Goal: Task Accomplishment & Management: Manage account settings

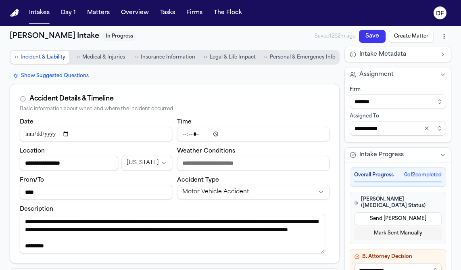
scroll to position [105, 0]
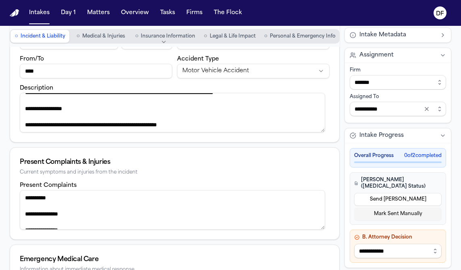
click at [345, 219] on div "**********" at bounding box center [398, 205] width 106 height 125
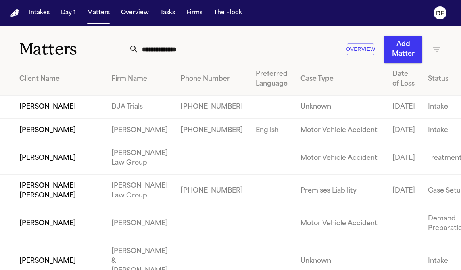
click at [101, 142] on td "[PERSON_NAME]" at bounding box center [52, 130] width 105 height 23
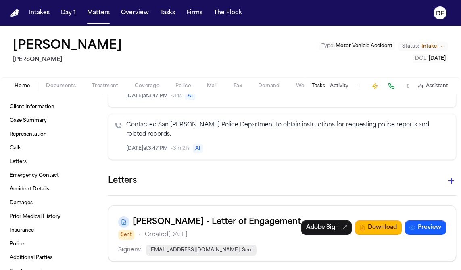
scroll to position [444, 0]
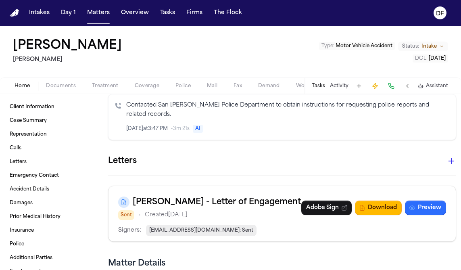
click at [421, 200] on button "Preview" at bounding box center [425, 207] width 41 height 15
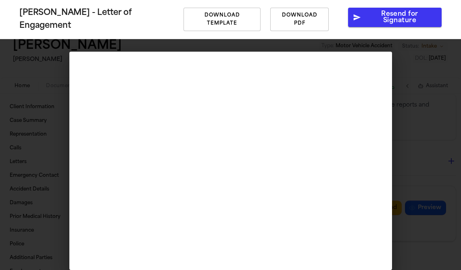
click at [415, 111] on div "[PERSON_NAME] - Letter of Engagement Download Template Download PDF Resend for …" at bounding box center [230, 135] width 461 height 270
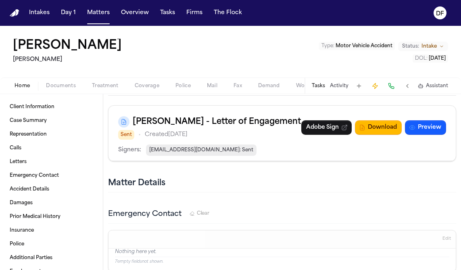
scroll to position [524, 0]
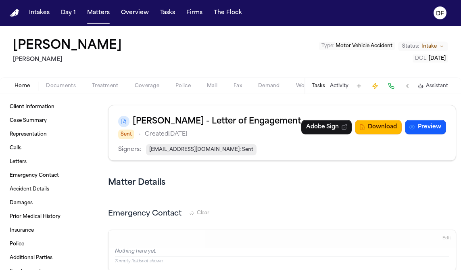
click at [258, 144] on div "Signers: [EMAIL_ADDRESS][DOMAIN_NAME] : Sent" at bounding box center [282, 149] width 328 height 11
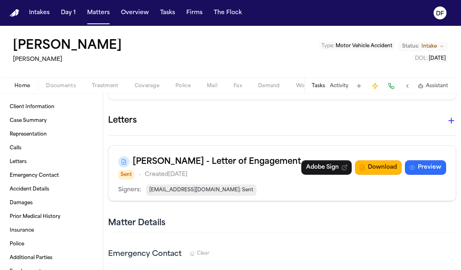
click at [420, 160] on button "Preview" at bounding box center [425, 167] width 41 height 15
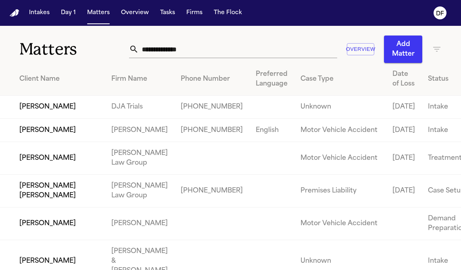
click at [105, 142] on td "[PERSON_NAME]" at bounding box center [52, 130] width 105 height 23
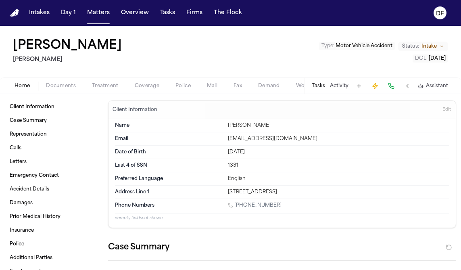
click at [191, 48] on div "[PERSON_NAME] Type : Motor Vehicle Accident Status: Intake DOL : [DATE]" at bounding box center [230, 52] width 461 height 52
click at [40, 107] on span "Client Information" at bounding box center [32, 107] width 45 height 6
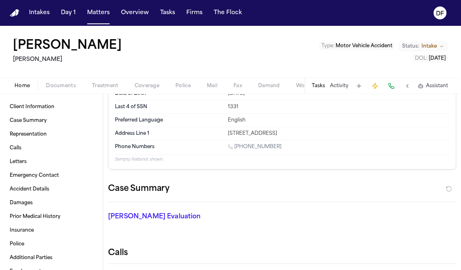
scroll to position [40, 0]
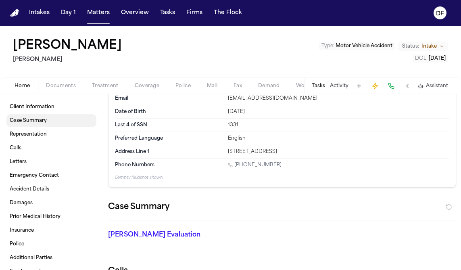
click at [46, 118] on span "Case Summary" at bounding box center [28, 120] width 37 height 6
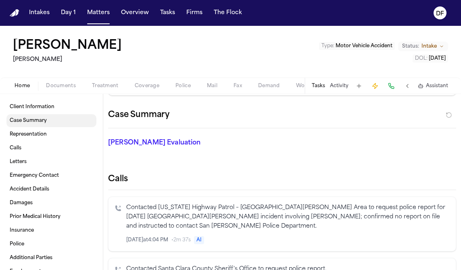
scroll to position [137, 0]
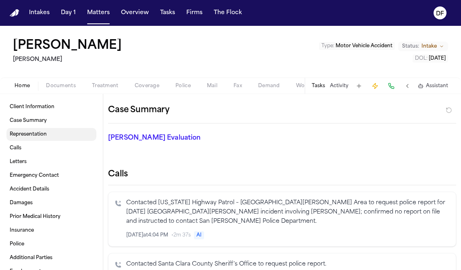
click at [45, 132] on span "Representation" at bounding box center [28, 134] width 37 height 6
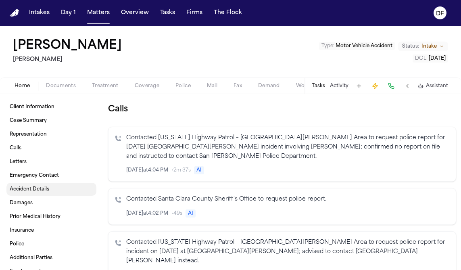
click at [36, 190] on span "Accident Details" at bounding box center [30, 189] width 40 height 6
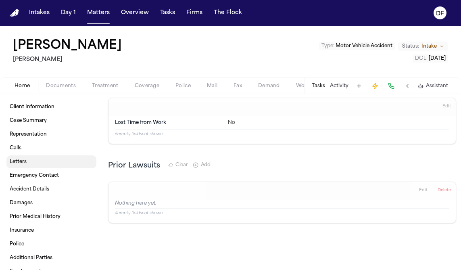
click at [49, 159] on link "Letters" at bounding box center [51, 161] width 90 height 13
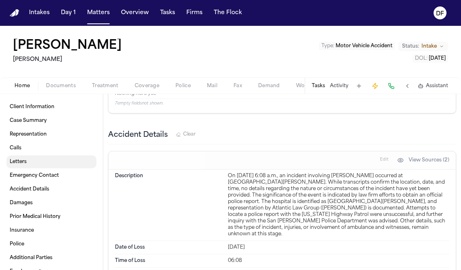
scroll to position [474, 0]
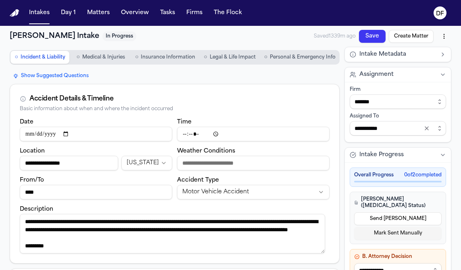
scroll to position [105, 0]
